Goal: Task Accomplishment & Management: Complete application form

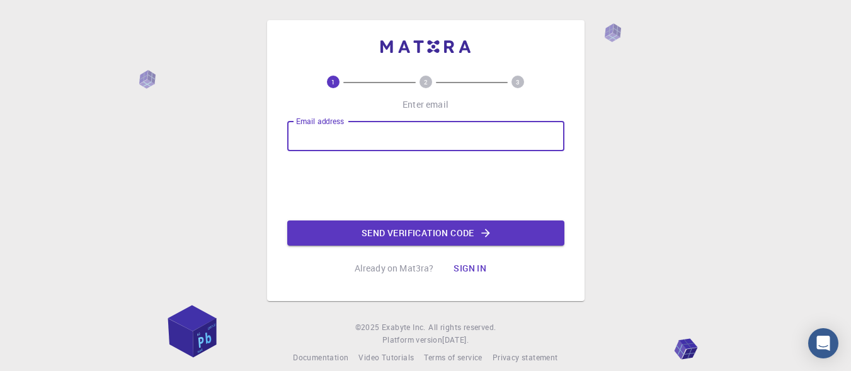
click at [352, 142] on input "Email address" at bounding box center [425, 136] width 277 height 30
type input "thilagam.nitt@gmail.com"
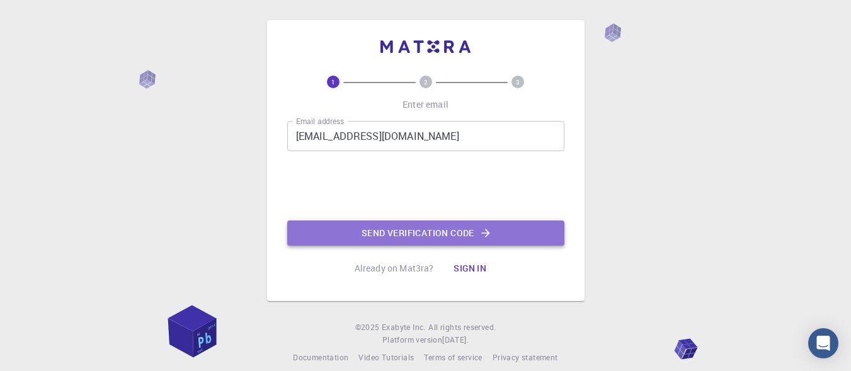
click at [420, 236] on button "Send verification code" at bounding box center [425, 233] width 277 height 25
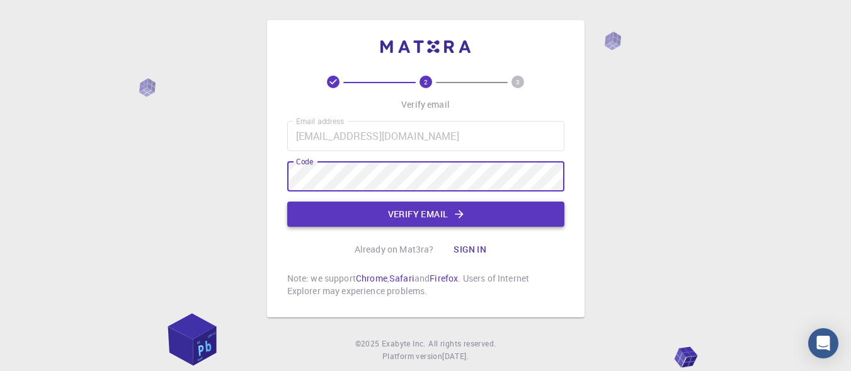
click at [461, 223] on button "Verify email" at bounding box center [425, 214] width 277 height 25
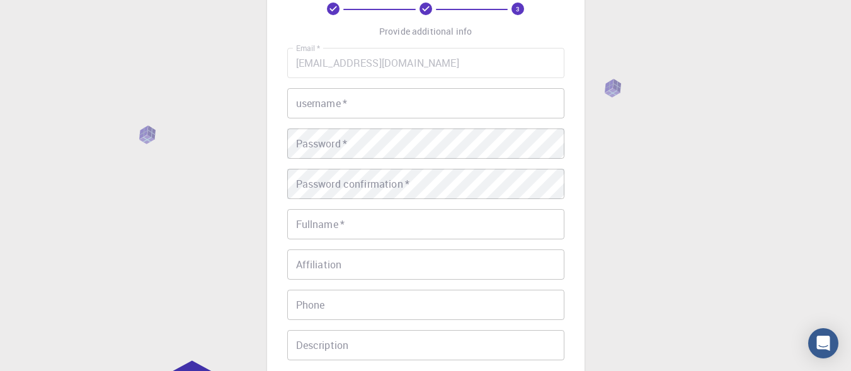
scroll to position [63, 0]
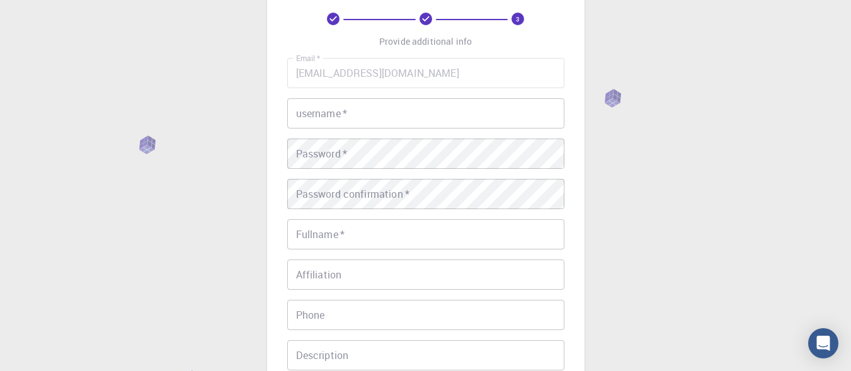
click at [312, 108] on div "username   * username   *" at bounding box center [425, 113] width 277 height 30
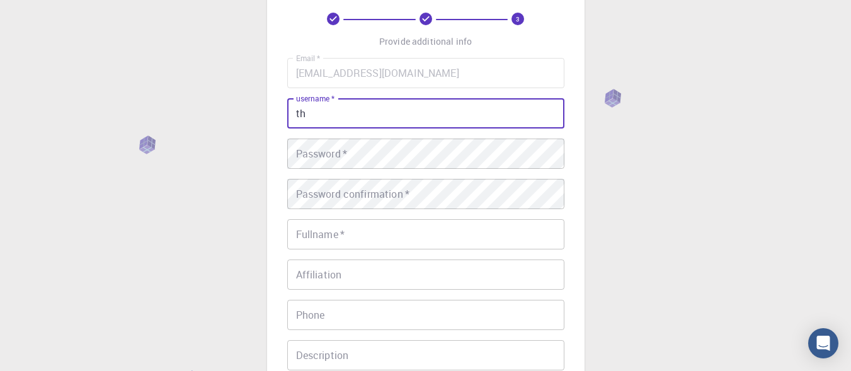
type input "t"
type input "Thilagam"
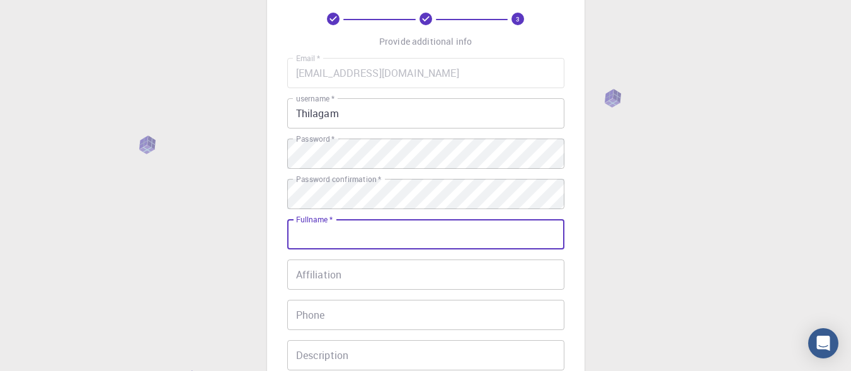
click at [386, 231] on input "Fullname   *" at bounding box center [425, 234] width 277 height 30
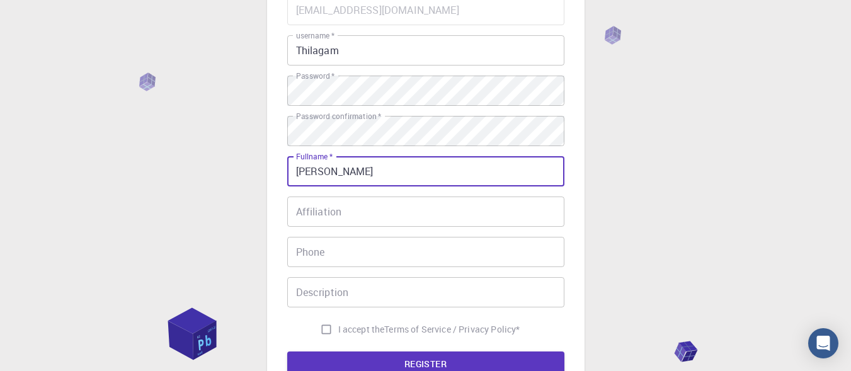
type input "Thilagam Subburaman"
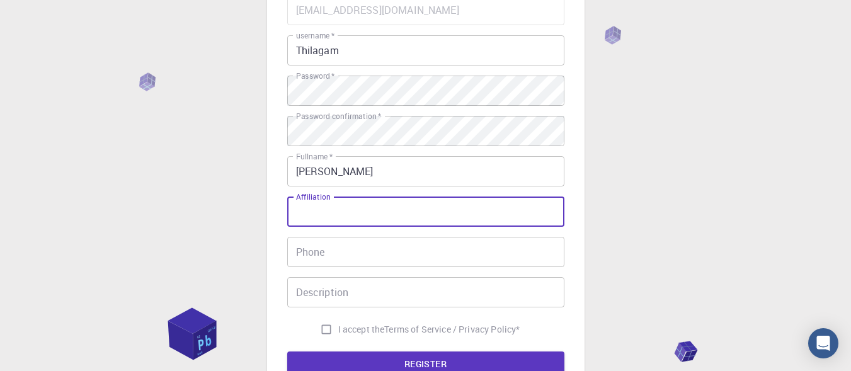
click at [424, 207] on input "Affiliation" at bounding box center [425, 212] width 277 height 30
type input "learn"
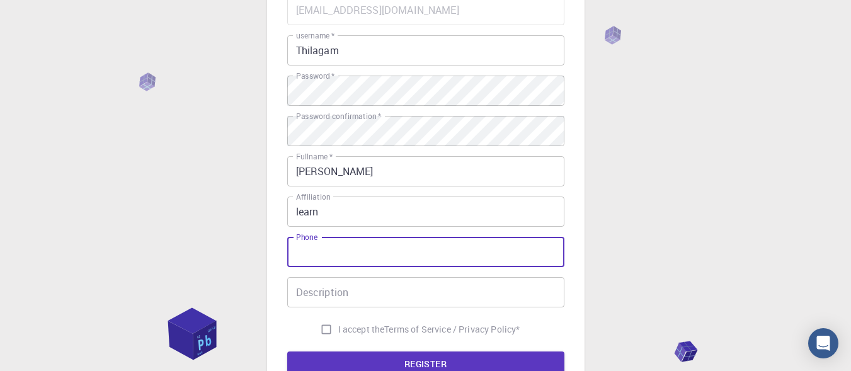
click at [395, 252] on input "Phone" at bounding box center [425, 252] width 277 height 30
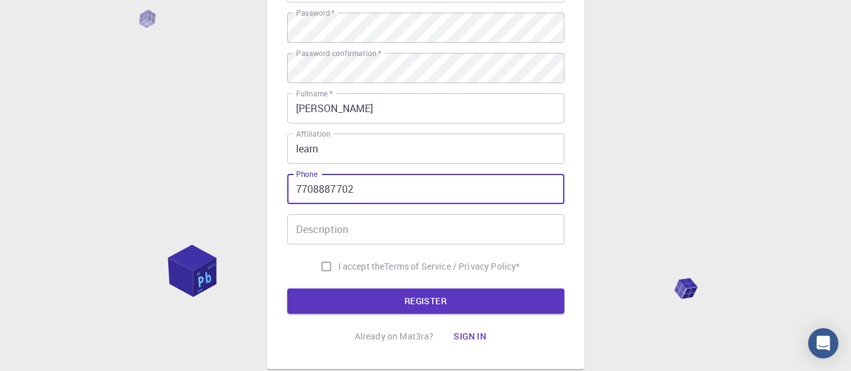
type input "7708887702"
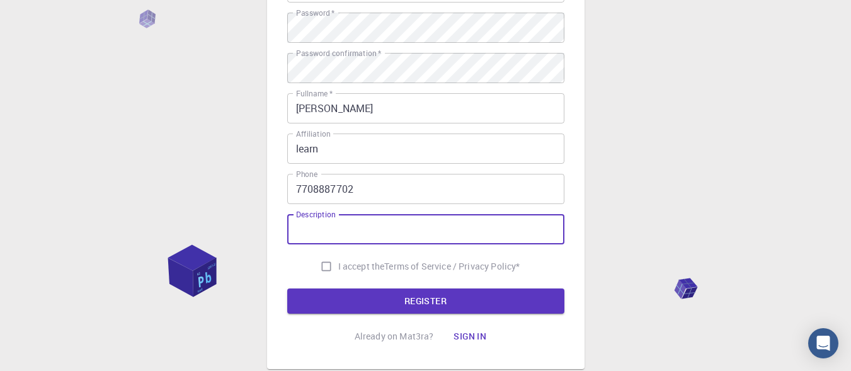
click at [372, 239] on input "Description" at bounding box center [425, 229] width 277 height 30
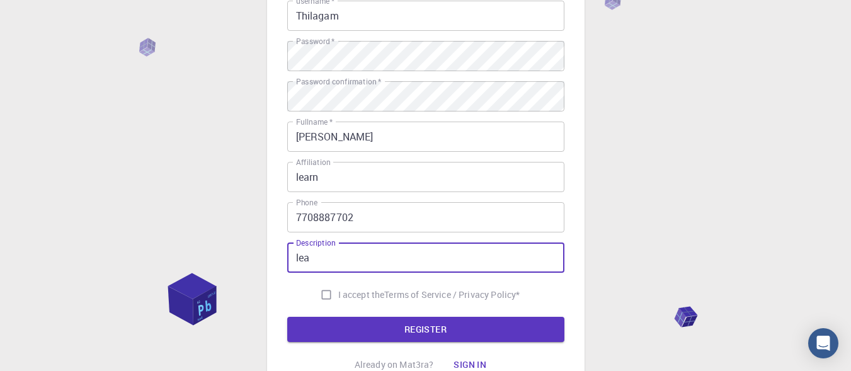
scroll to position [157, 0]
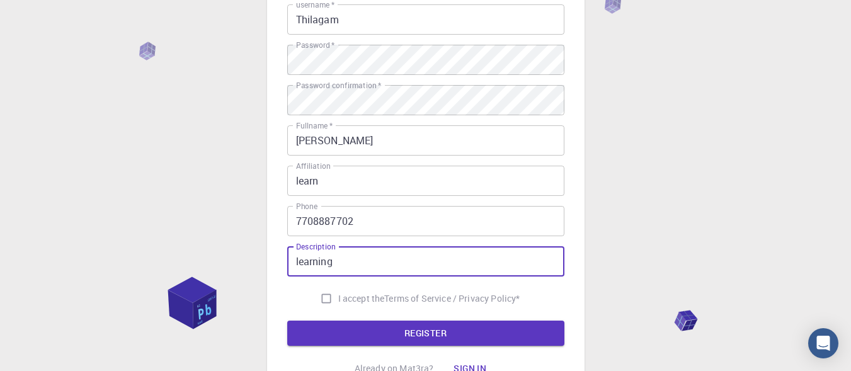
type input "learning"
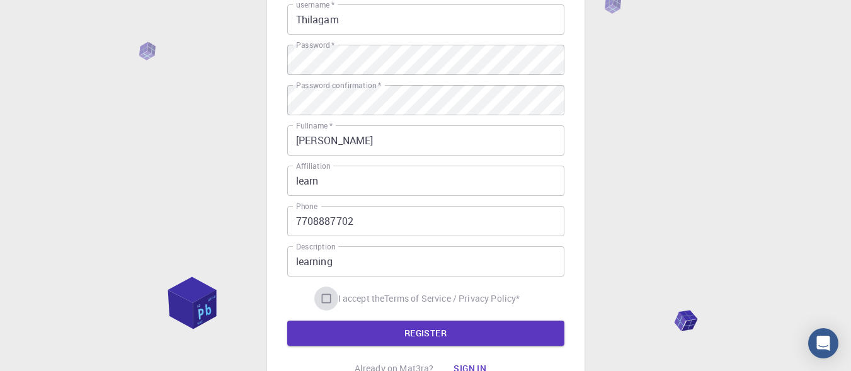
click at [322, 302] on input "I accept the Terms of Service / Privacy Policy *" at bounding box center [326, 299] width 24 height 24
checkbox input "true"
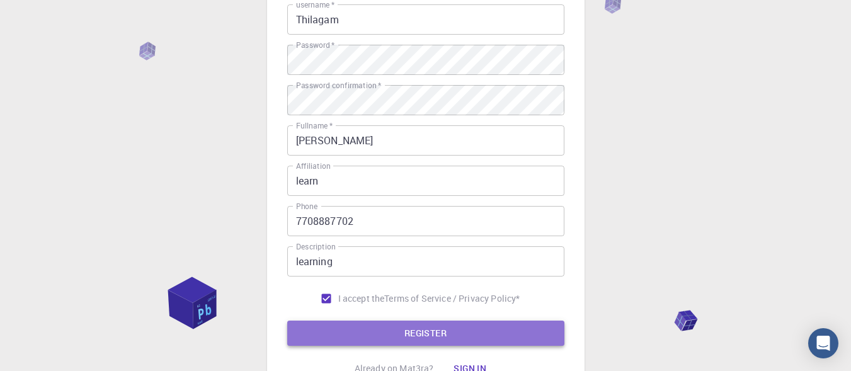
click at [387, 335] on button "REGISTER" at bounding box center [425, 333] width 277 height 25
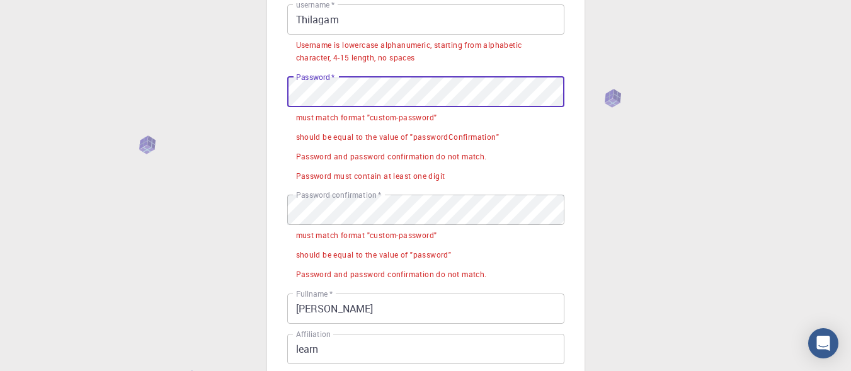
click at [610, 91] on div "3 Provide additional info Email   * thilagam.nitt@gmail.com Email   * username …" at bounding box center [425, 257] width 851 height 829
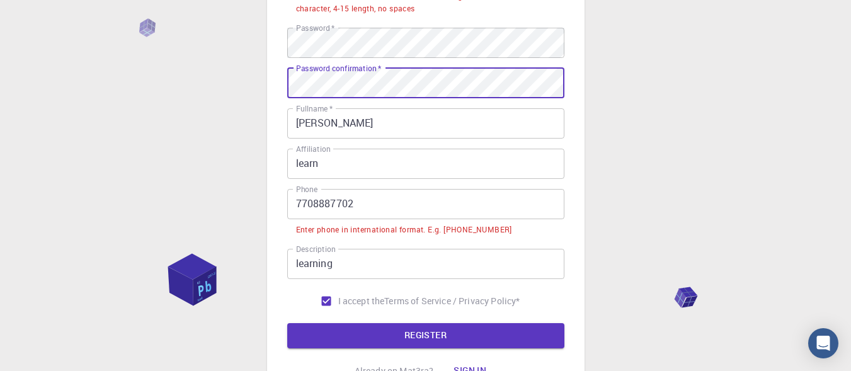
scroll to position [283, 0]
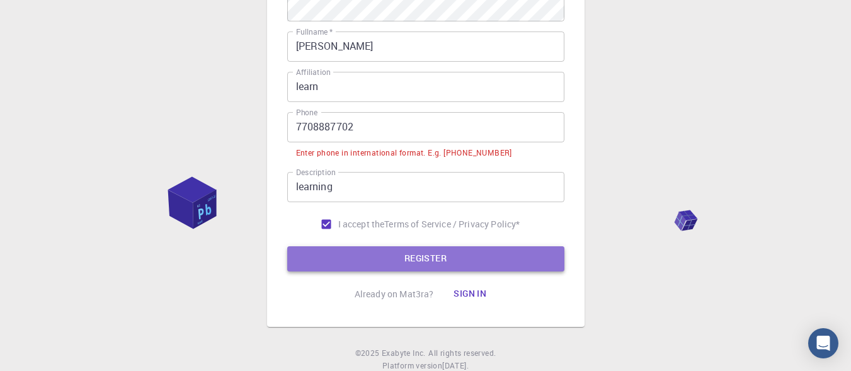
click at [431, 260] on button "REGISTER" at bounding box center [425, 258] width 277 height 25
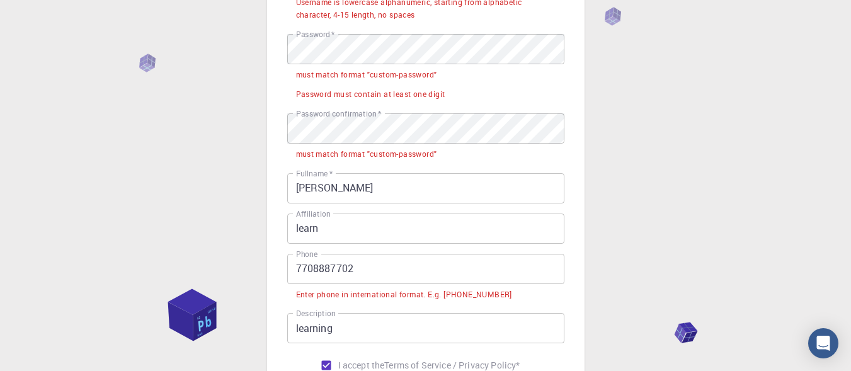
scroll to position [196, 0]
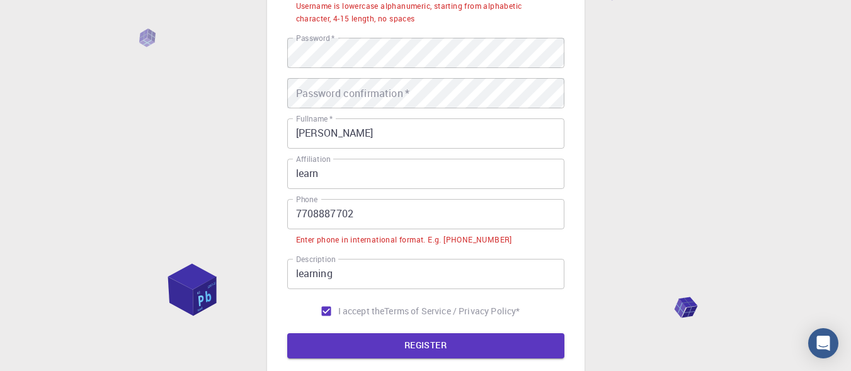
click at [120, 69] on div "3 Provide additional info Email   * thilagam.nitt@gmail.com Email   * username …" at bounding box center [425, 150] width 851 height 692
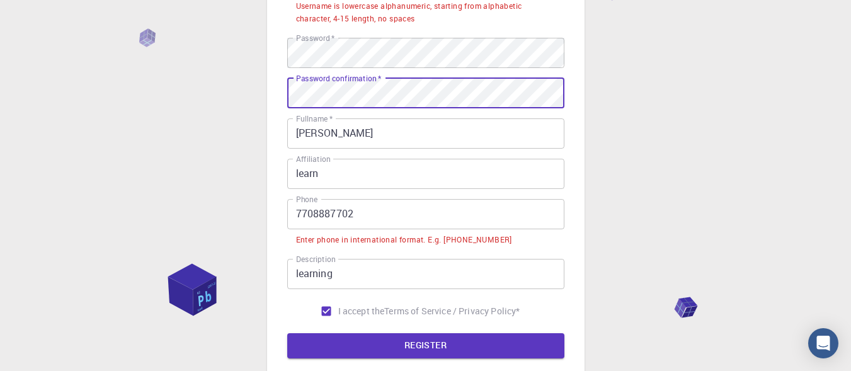
click at [346, 88] on div "Password confirmation   * Password confirmation   *" at bounding box center [425, 93] width 277 height 30
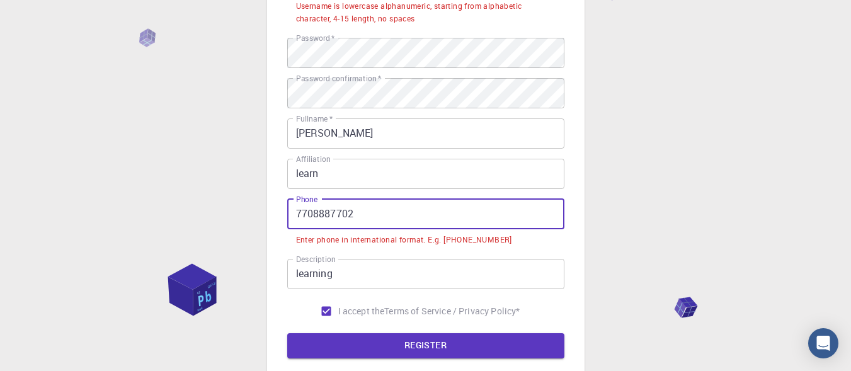
click at [297, 218] on input "7708887702" at bounding box center [425, 214] width 277 height 30
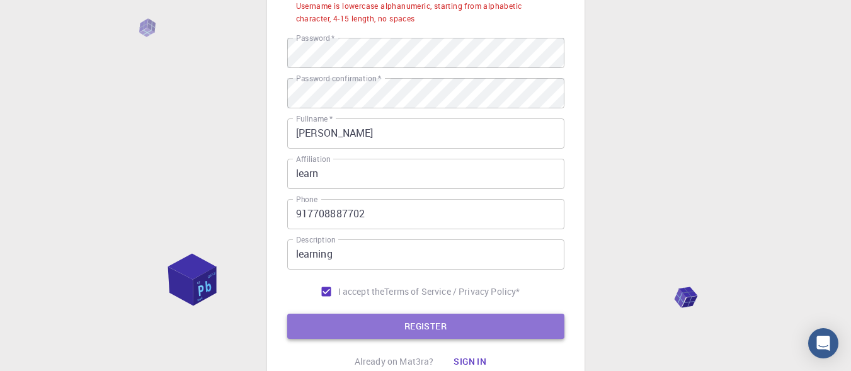
click at [473, 332] on button "REGISTER" at bounding box center [425, 326] width 277 height 25
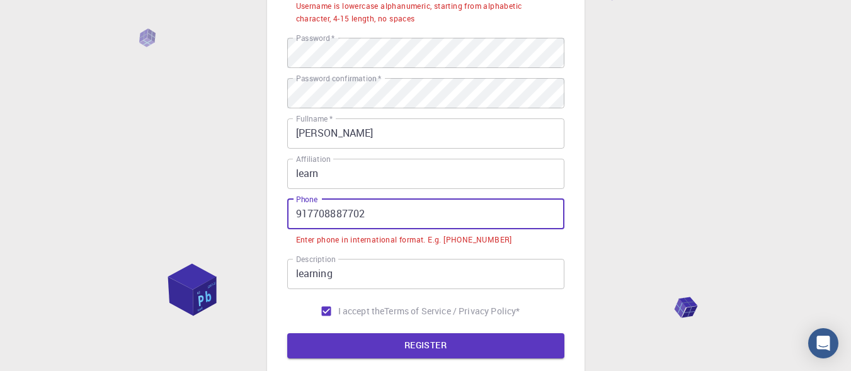
click at [294, 213] on input "917708887702" at bounding box center [425, 214] width 277 height 30
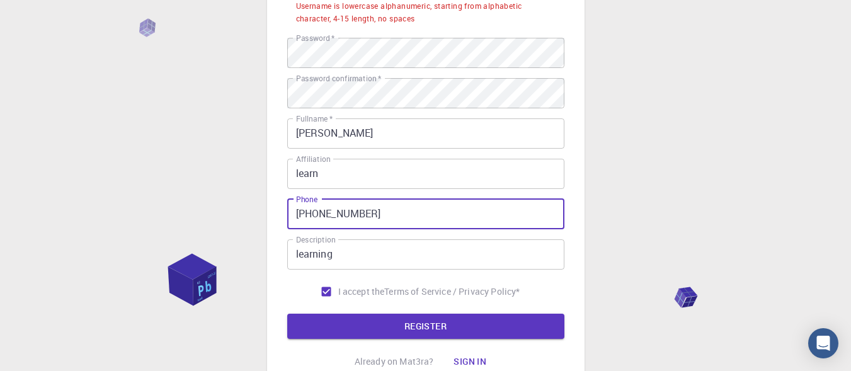
click at [313, 214] on input "+917708887702" at bounding box center [425, 214] width 277 height 30
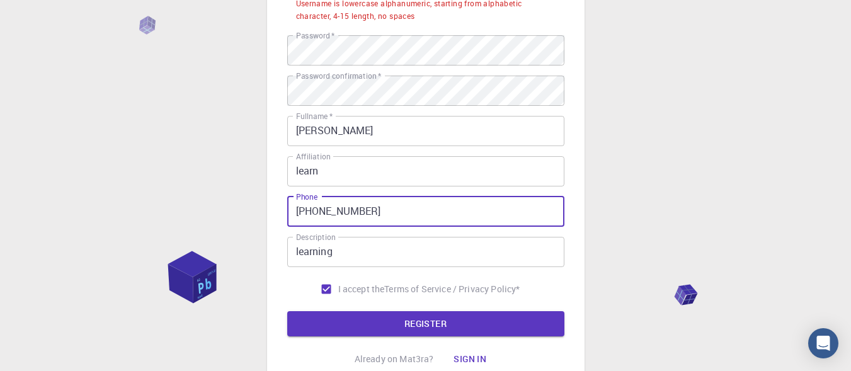
scroll to position [200, 0]
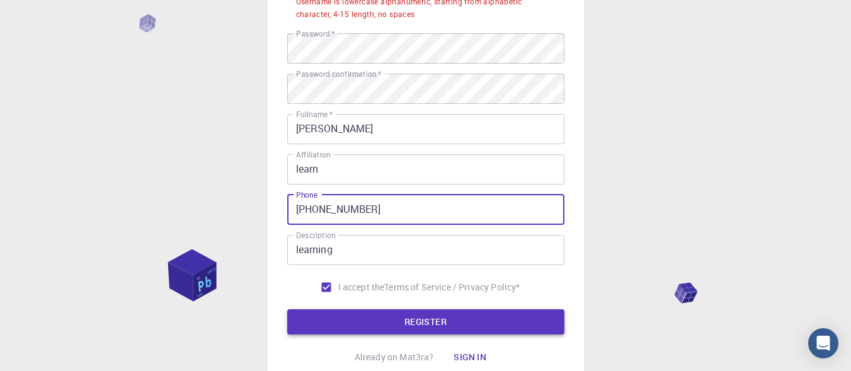
click at [394, 321] on button "REGISTER" at bounding box center [425, 321] width 277 height 25
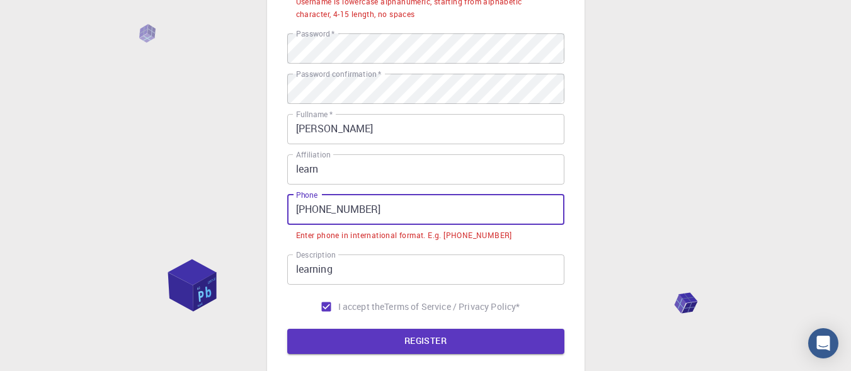
drag, startPoint x: 313, startPoint y: 210, endPoint x: 353, endPoint y: 219, distance: 40.7
click at [312, 210] on input "+91 7708887702" at bounding box center [425, 210] width 277 height 30
click at [317, 209] on input "+91 7708887702" at bounding box center [425, 210] width 277 height 30
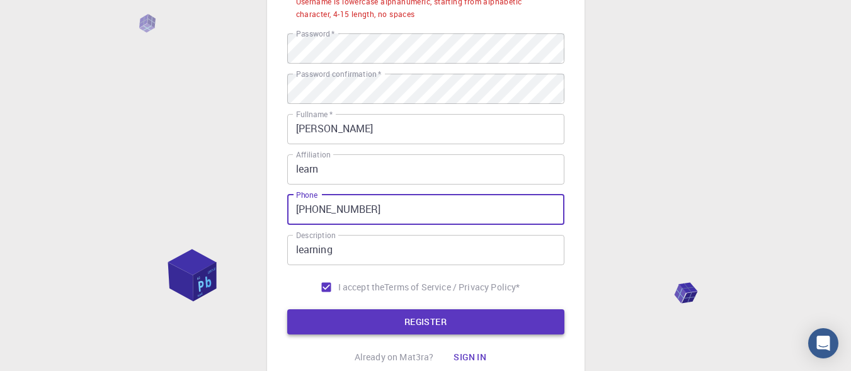
type input "+917708887702"
click at [450, 331] on button "REGISTER" at bounding box center [425, 321] width 277 height 25
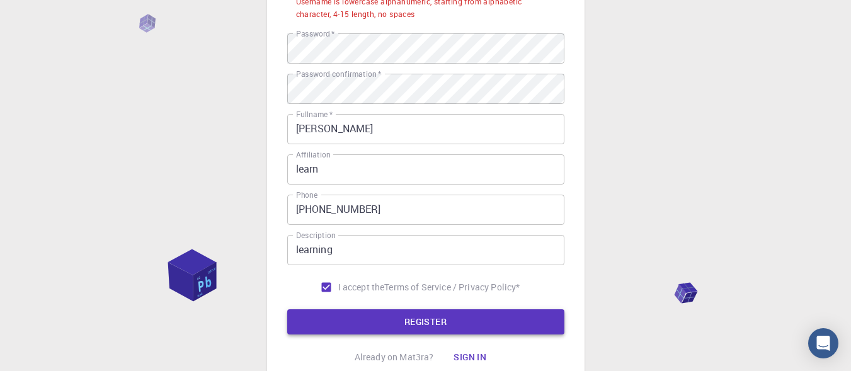
click at [447, 321] on button "REGISTER" at bounding box center [425, 321] width 277 height 25
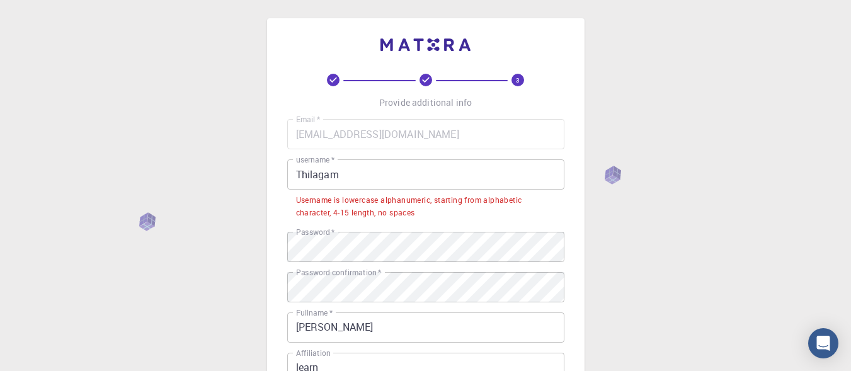
scroll to position [0, 0]
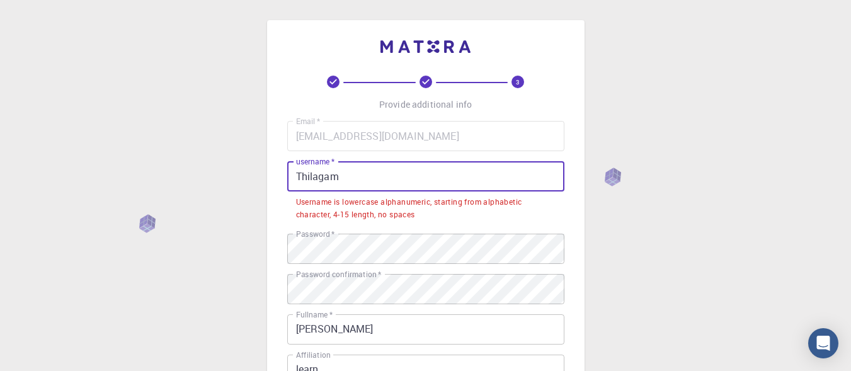
click at [302, 180] on input "Thilagam" at bounding box center [425, 176] width 277 height 30
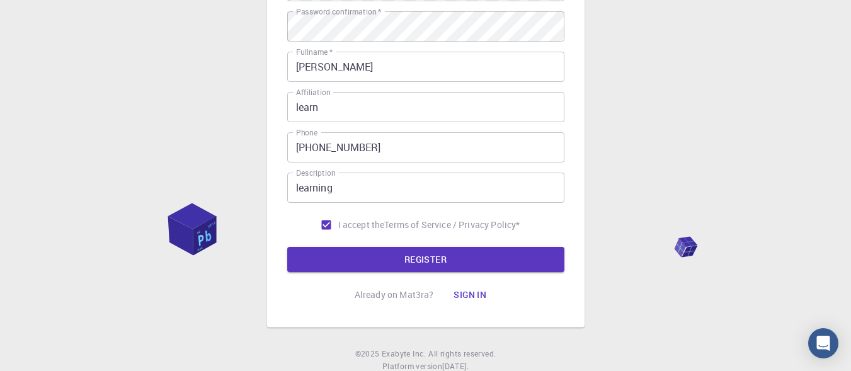
scroll to position [252, 0]
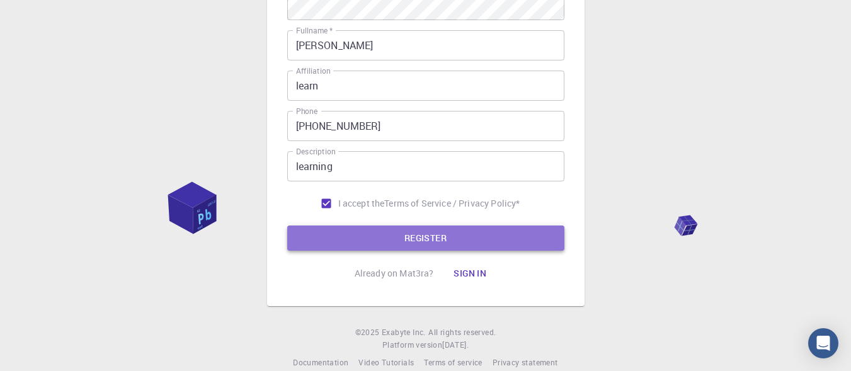
click at [399, 229] on button "REGISTER" at bounding box center [425, 238] width 277 height 25
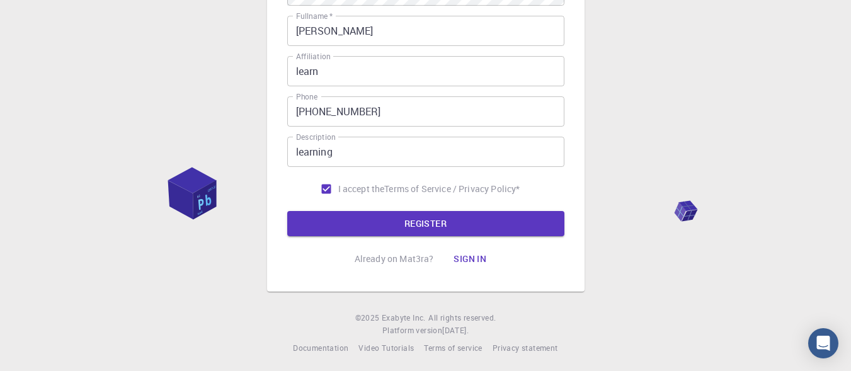
scroll to position [270, 0]
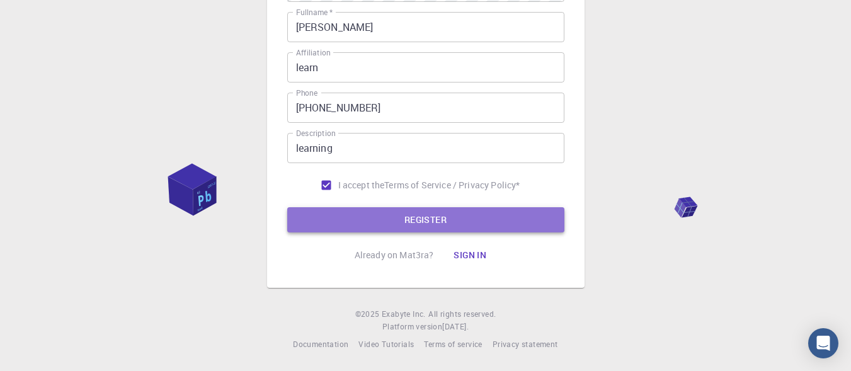
click at [429, 226] on button "REGISTER" at bounding box center [425, 219] width 277 height 25
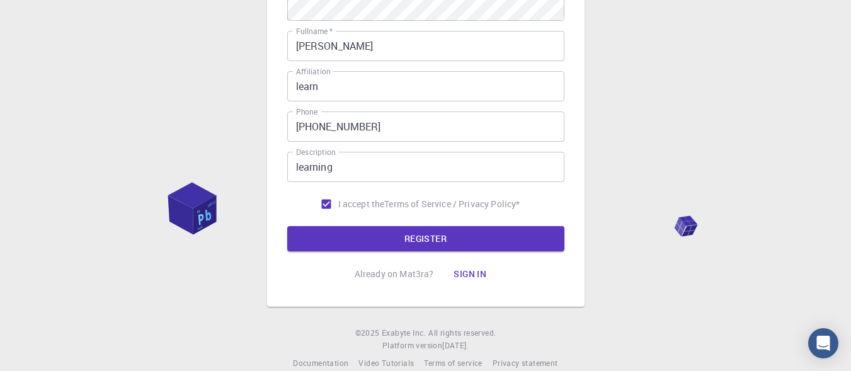
scroll to position [252, 0]
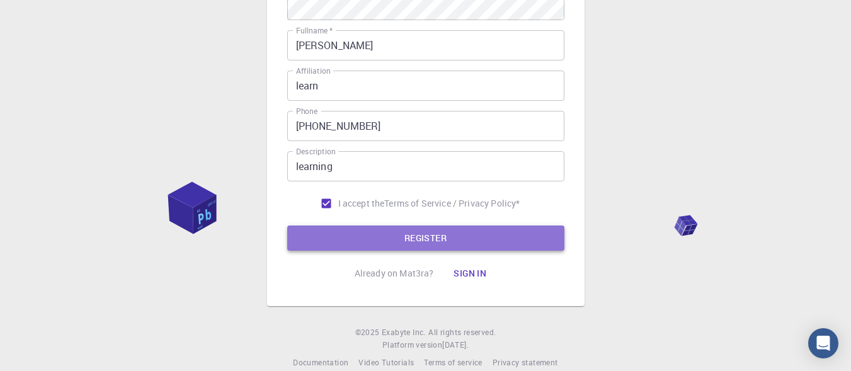
click at [423, 244] on button "REGISTER" at bounding box center [425, 238] width 277 height 25
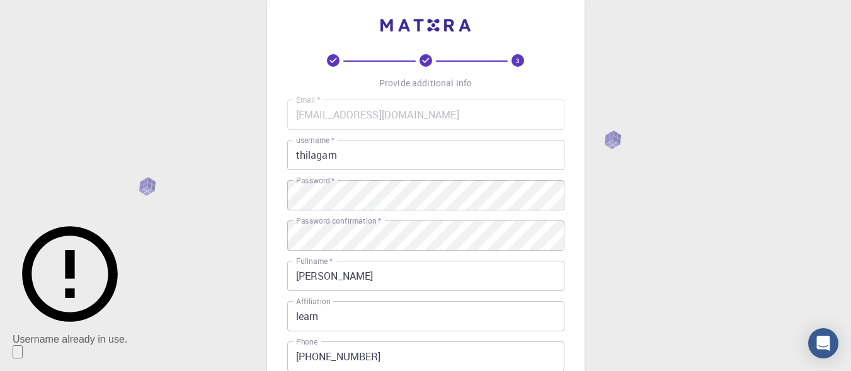
scroll to position [0, 0]
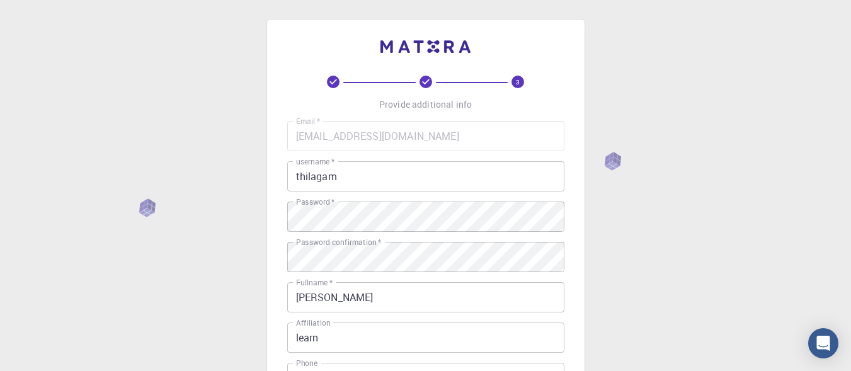
click at [348, 167] on input "thilagam" at bounding box center [425, 176] width 277 height 30
click at [342, 180] on input "thilagam" at bounding box center [425, 176] width 277 height 30
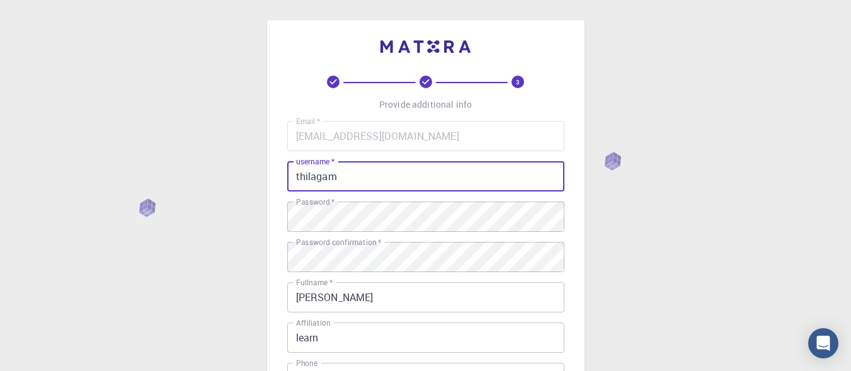
click at [341, 180] on input "thilagam" at bounding box center [425, 176] width 277 height 30
type input "t"
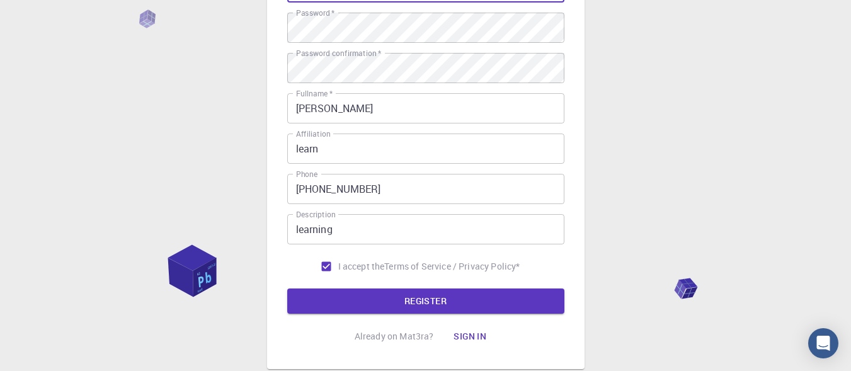
scroll to position [270, 0]
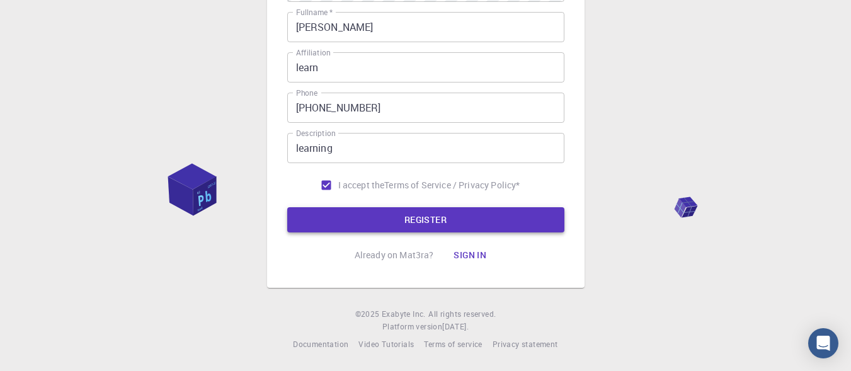
click at [372, 217] on button "REGISTER" at bounding box center [425, 219] width 277 height 25
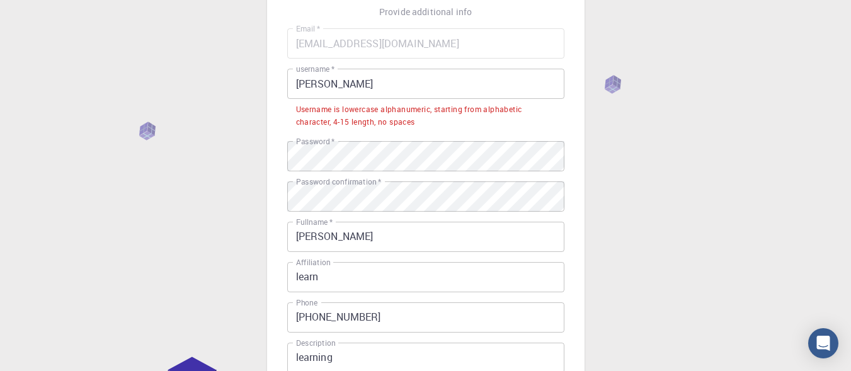
scroll to position [0, 0]
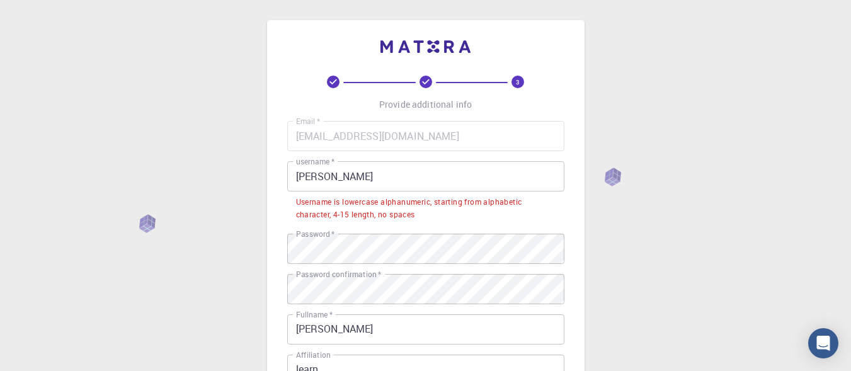
click at [338, 173] on input "thilagam subburaman" at bounding box center [425, 176] width 277 height 30
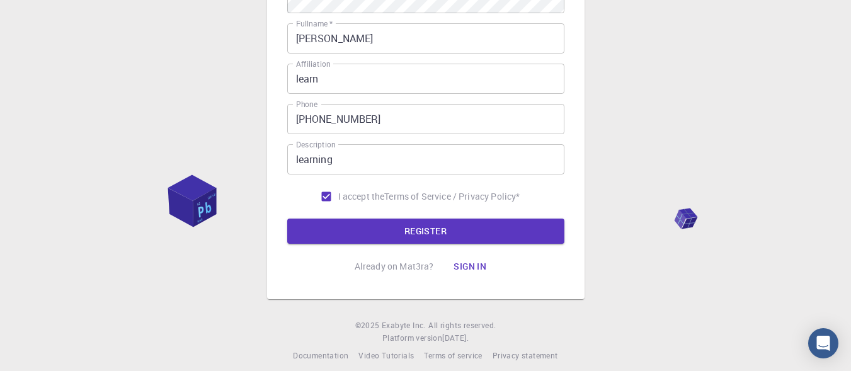
scroll to position [270, 0]
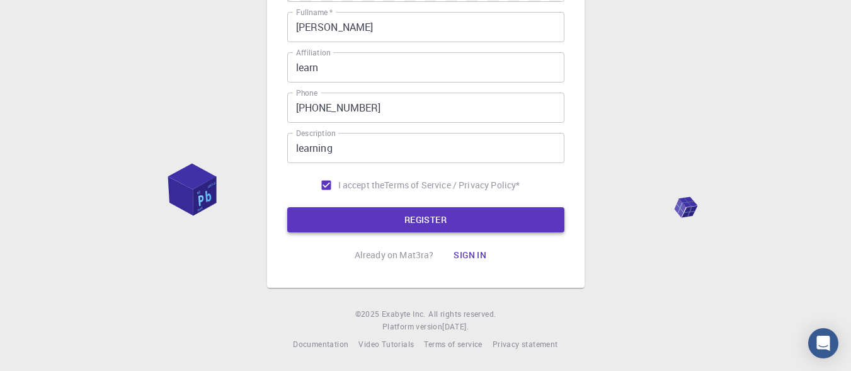
click at [486, 224] on button "REGISTER" at bounding box center [425, 219] width 277 height 25
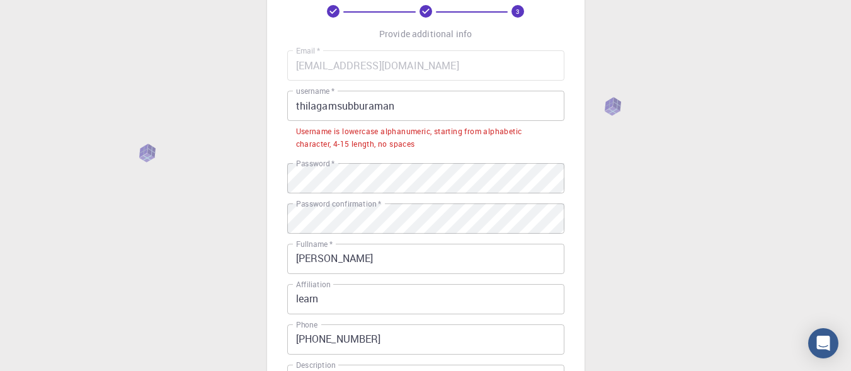
scroll to position [0, 0]
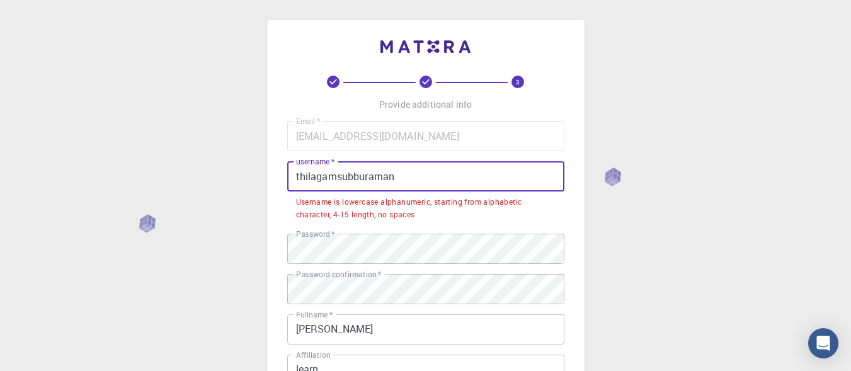
click at [406, 173] on input "thilagamsubburaman" at bounding box center [425, 176] width 277 height 30
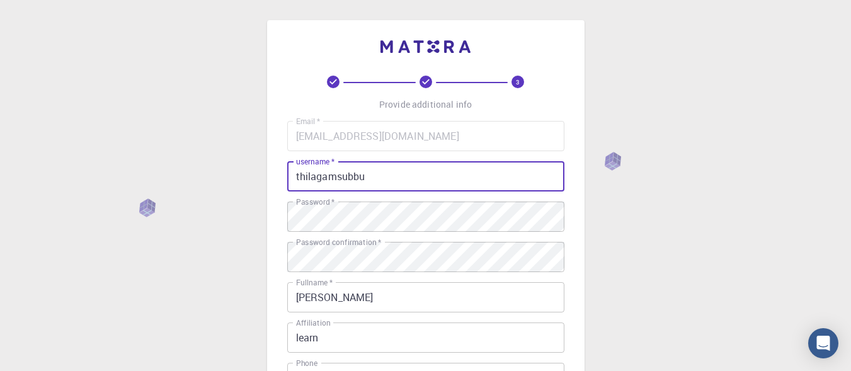
scroll to position [252, 0]
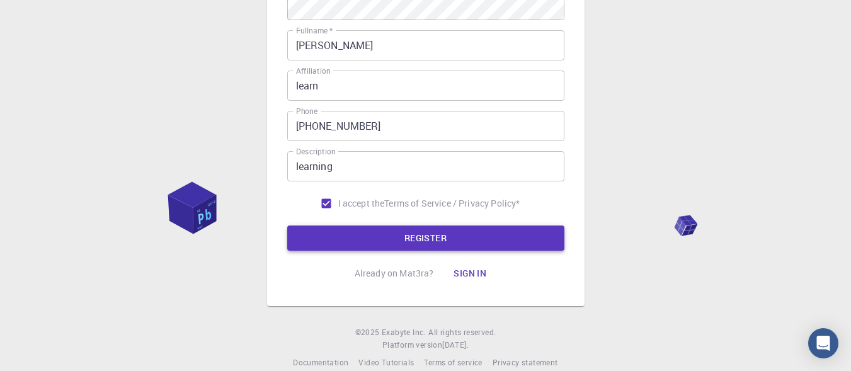
type input "thilagamsubbu"
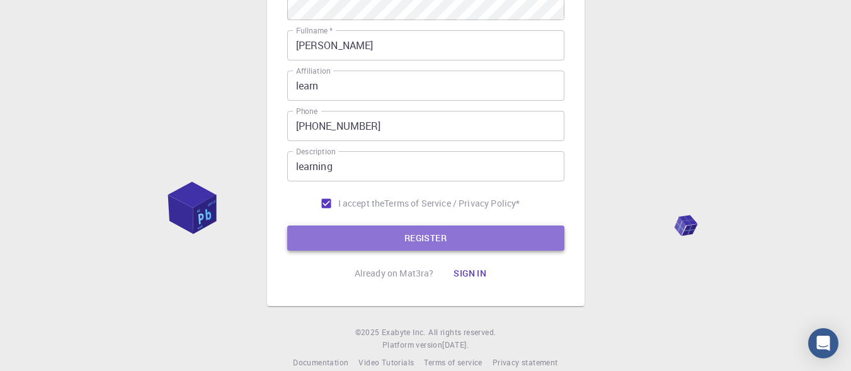
click at [422, 239] on button "REGISTER" at bounding box center [425, 238] width 277 height 25
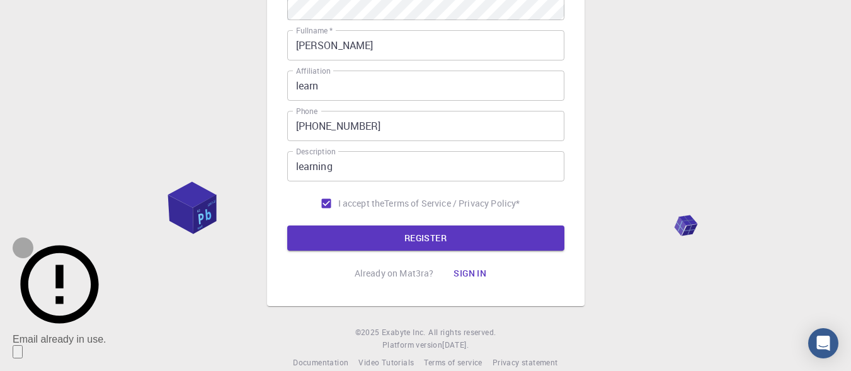
click at [30, 358] on icon "Close" at bounding box center [25, 362] width 9 height 9
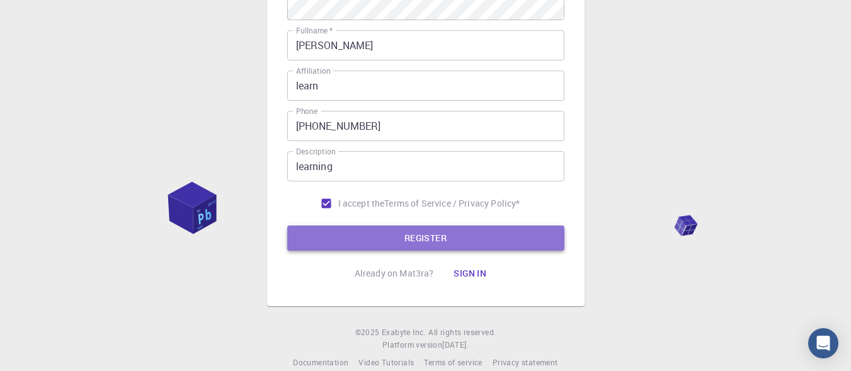
click at [452, 245] on button "REGISTER" at bounding box center [425, 238] width 277 height 25
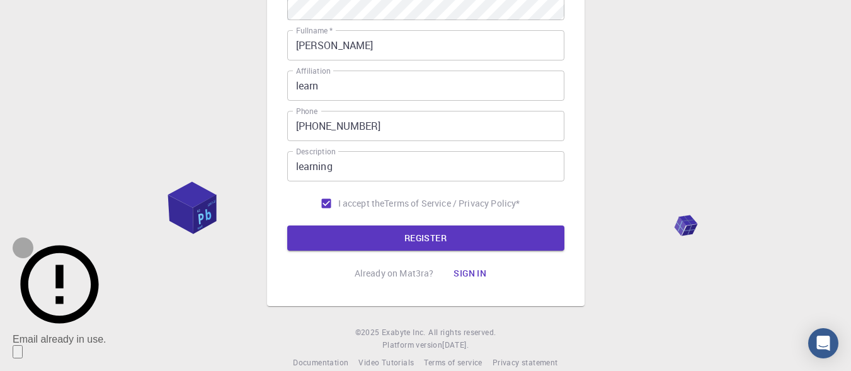
click at [18, 355] on icon "Close" at bounding box center [18, 355] width 0 height 0
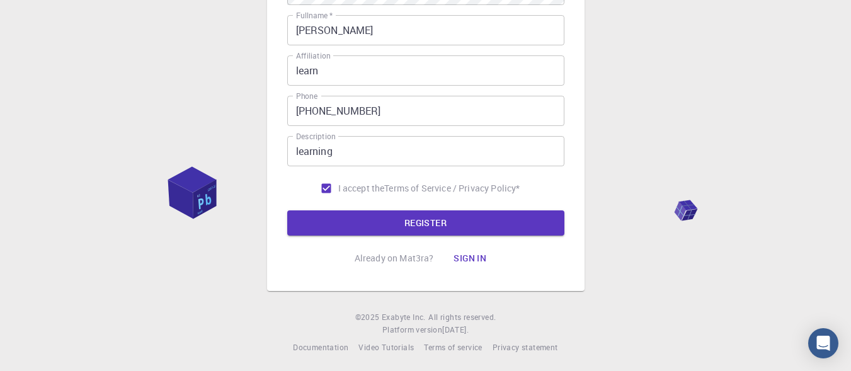
scroll to position [270, 0]
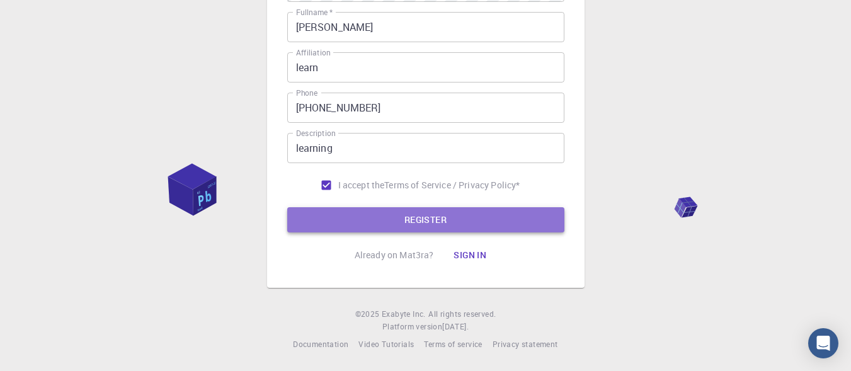
click at [445, 224] on button "REGISTER" at bounding box center [425, 219] width 277 height 25
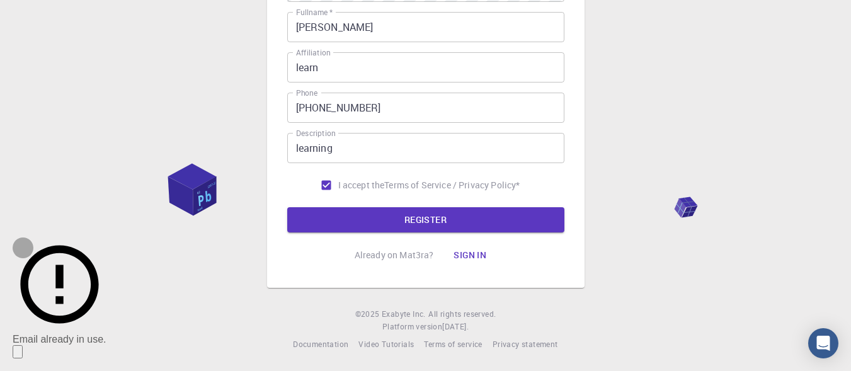
click at [18, 355] on icon "Close" at bounding box center [18, 355] width 0 height 0
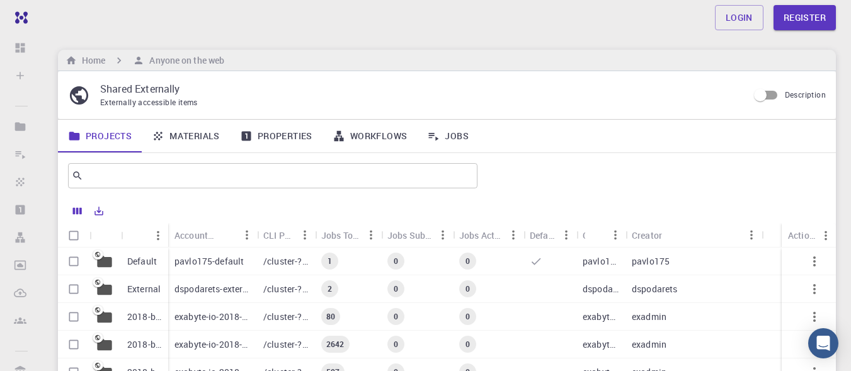
click at [199, 136] on link "Materials" at bounding box center [186, 136] width 88 height 33
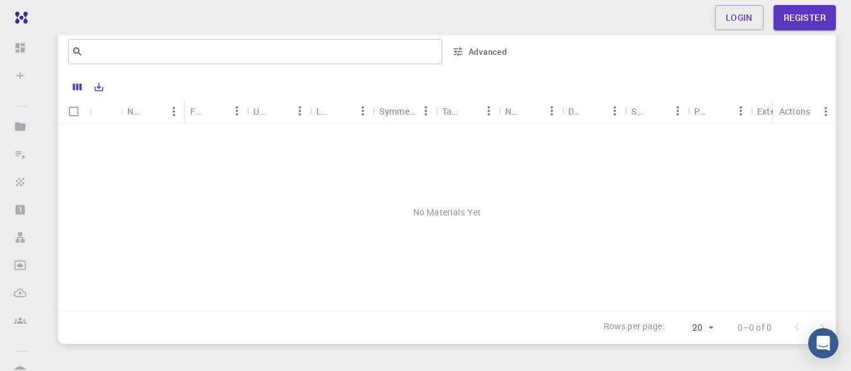
scroll to position [63, 0]
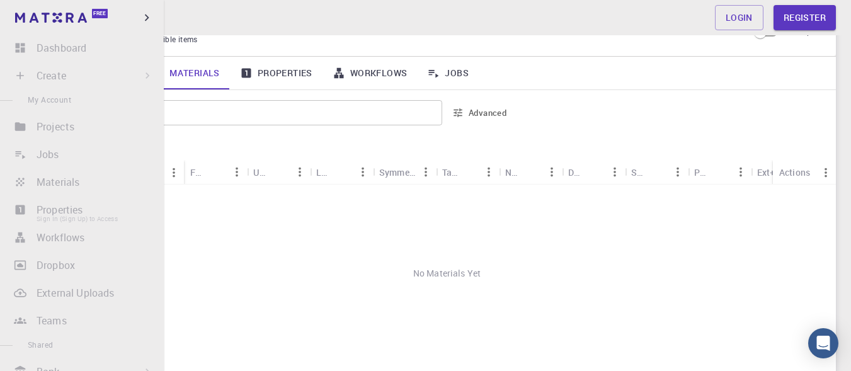
click at [80, 217] on li "Properties Sign In (Sign Up) to Access" at bounding box center [82, 209] width 164 height 25
click at [140, 72] on li "Create Sign In (Sign Up) to Access New Job New Material Create Material Upload …" at bounding box center [82, 75] width 164 height 25
click at [148, 19] on icon "button" at bounding box center [147, 18] width 14 height 14
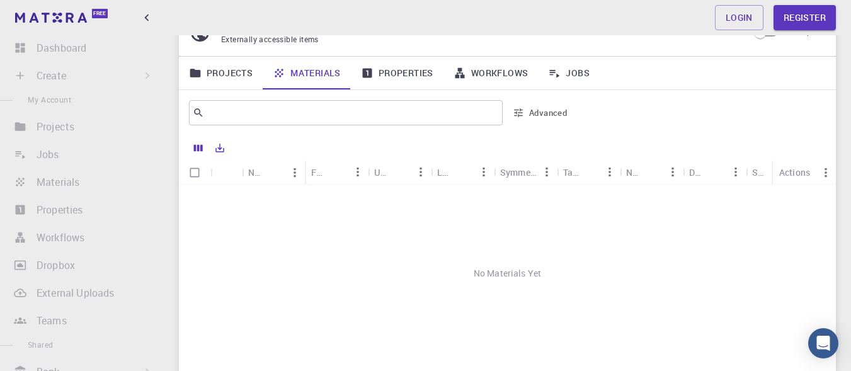
scroll to position [0, 0]
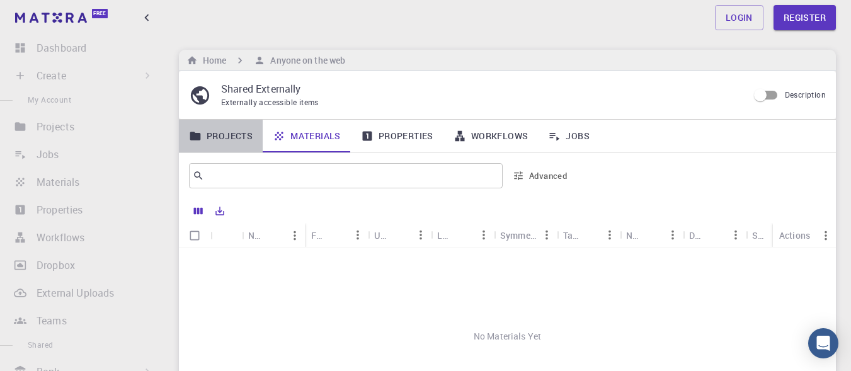
click at [243, 139] on link "Projects" at bounding box center [221, 136] width 84 height 33
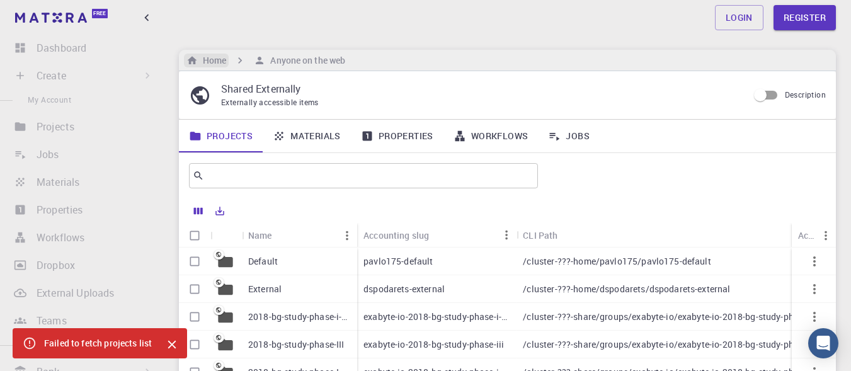
click at [218, 54] on h6 "Home" at bounding box center [212, 61] width 28 height 14
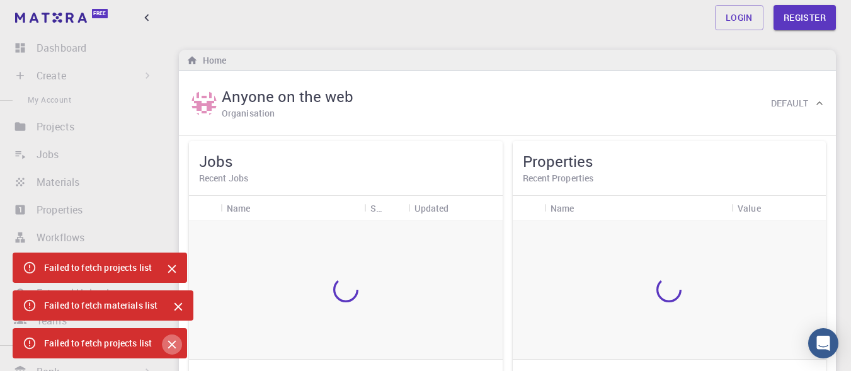
click at [166, 345] on icon "Close" at bounding box center [172, 345] width 14 height 14
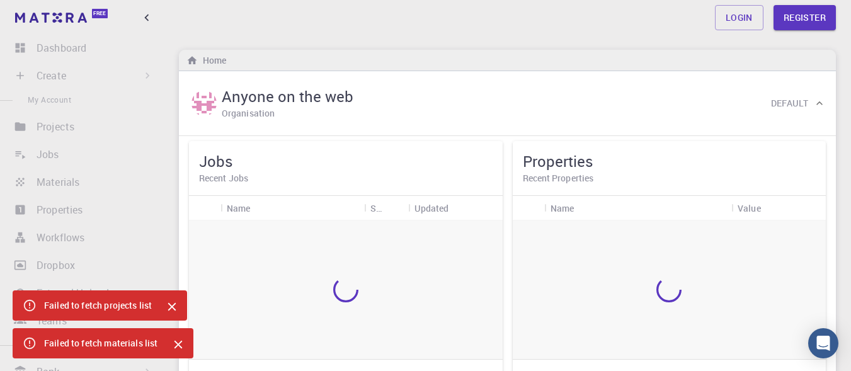
click at [184, 345] on icon "Close" at bounding box center [178, 345] width 14 height 14
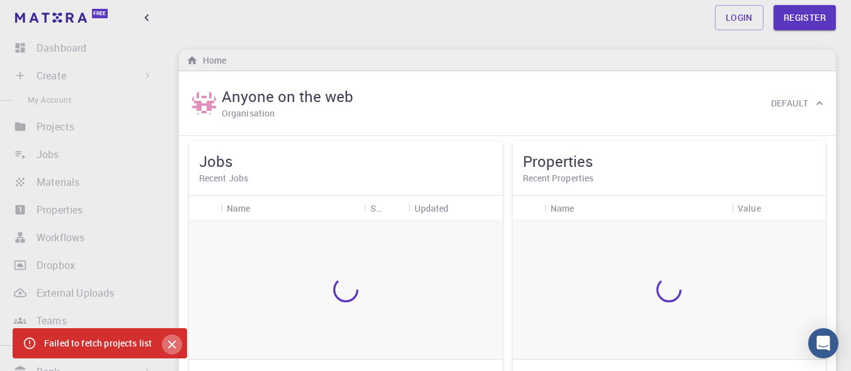
click at [168, 341] on icon "Close" at bounding box center [172, 345] width 14 height 14
